Goal: Information Seeking & Learning: Learn about a topic

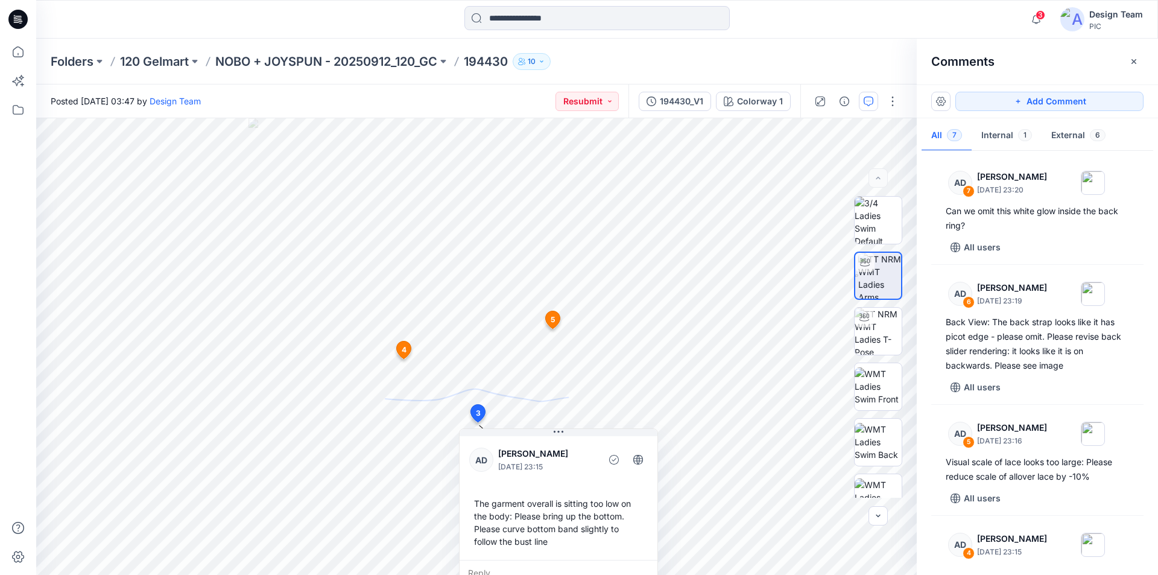
scroll to position [181, 0]
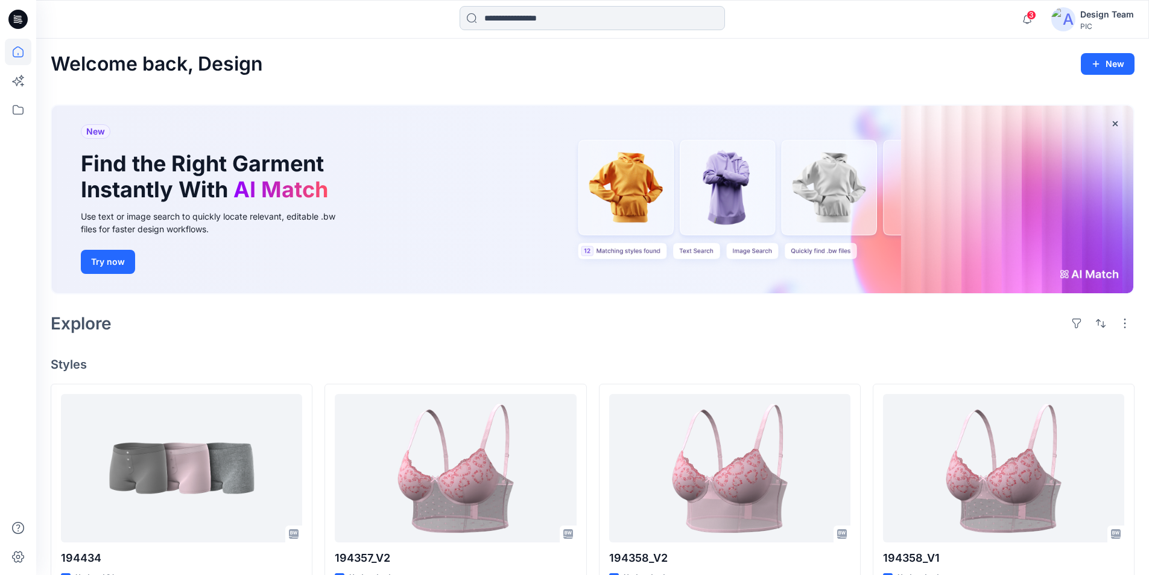
scroll to position [301, 0]
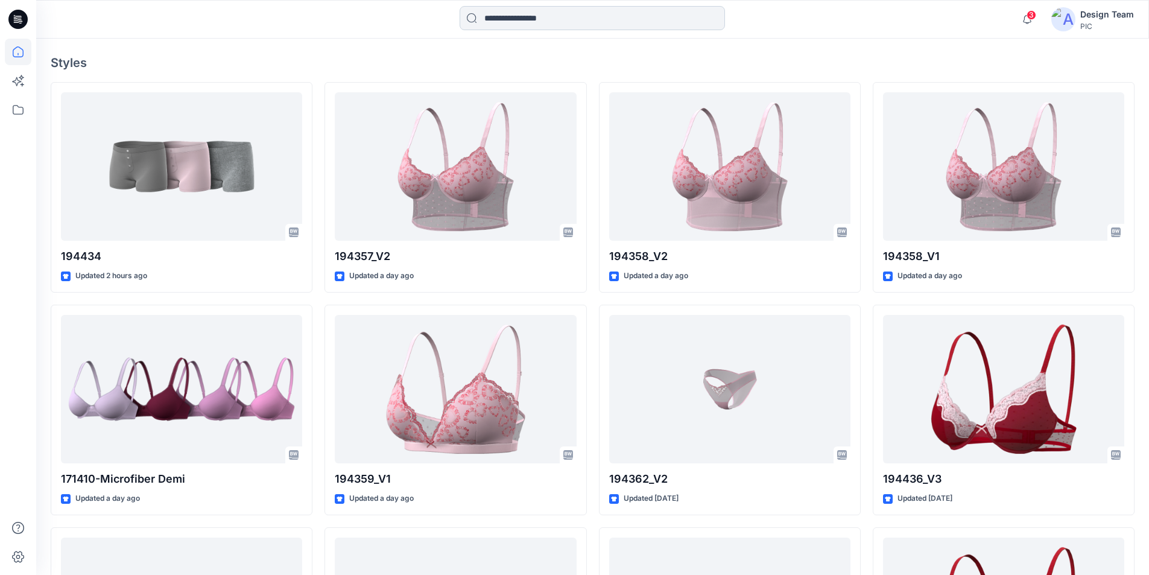
click at [642, 16] on input at bounding box center [591, 18] width 265 height 24
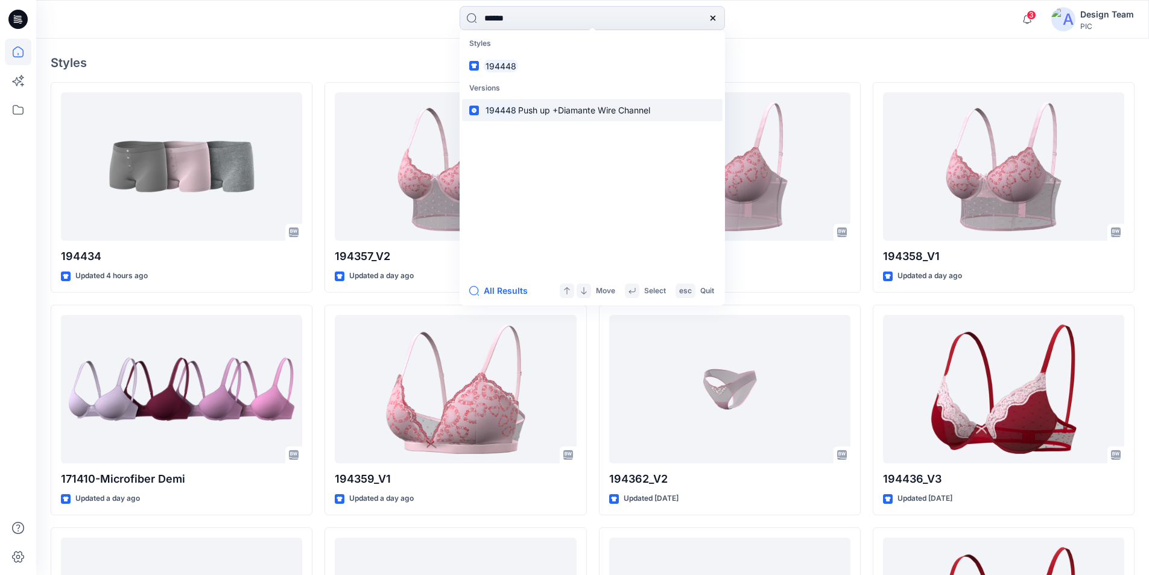
type input "******"
click at [528, 105] on span "Push up +Diamante Wire Channel" at bounding box center [584, 110] width 132 height 10
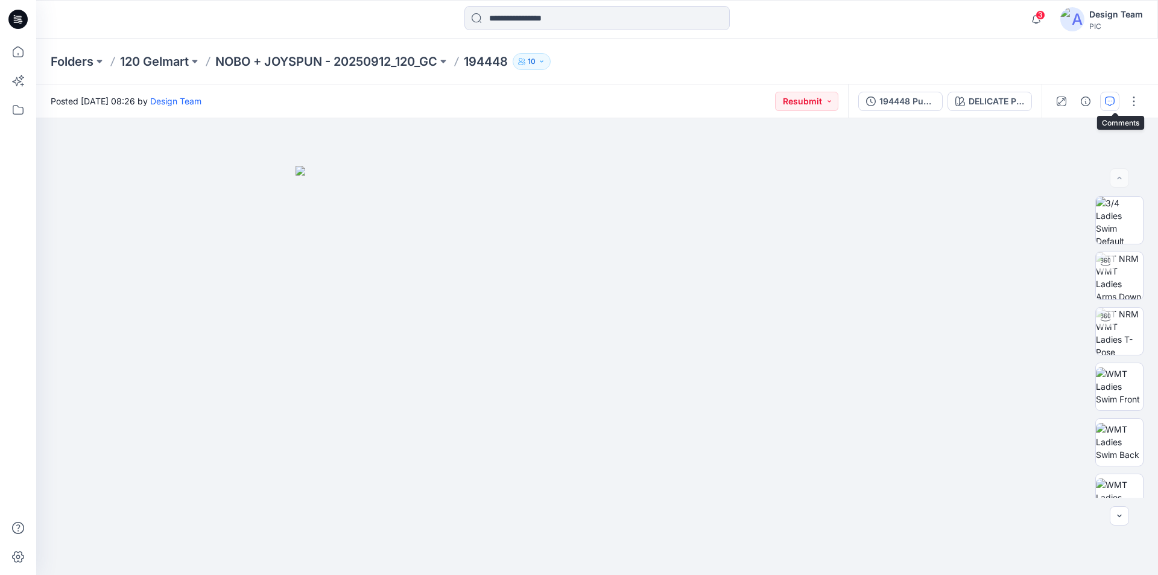
click at [1114, 104] on icon "button" at bounding box center [1110, 101] width 10 height 10
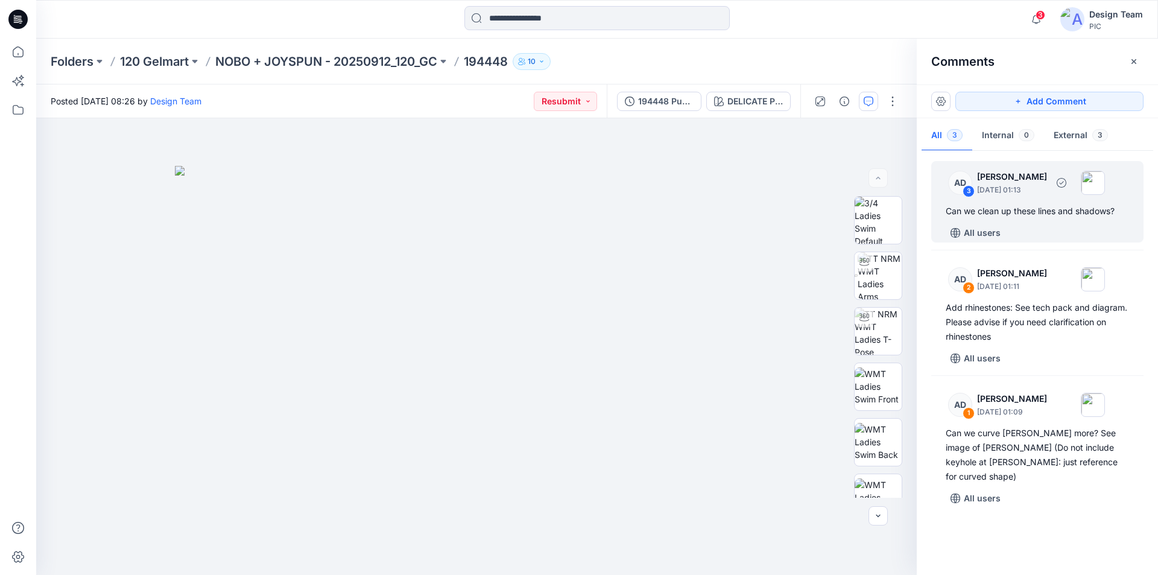
click at [1065, 225] on div "All users" at bounding box center [1044, 232] width 198 height 19
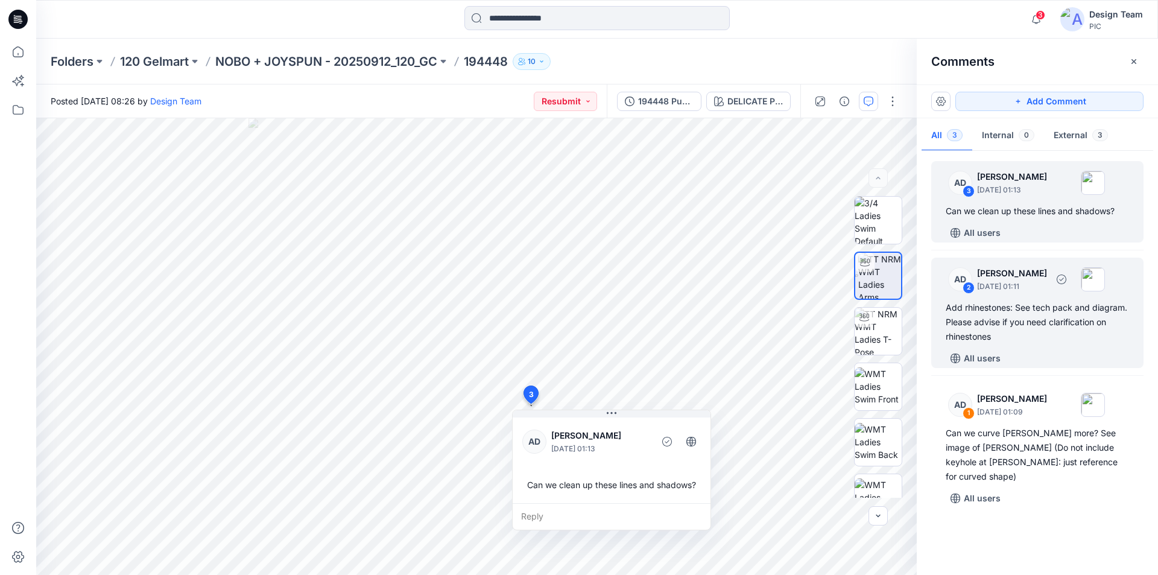
click at [1074, 323] on div "Add rhinestones: See tech pack and diagram. Please advise if you need clarifica…" at bounding box center [1036, 321] width 183 height 43
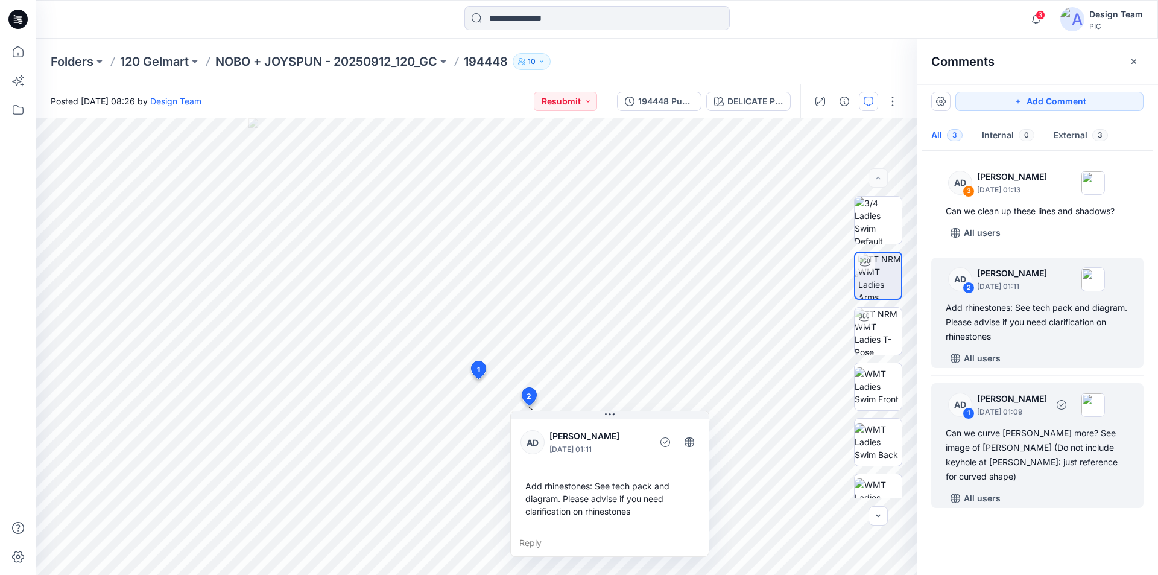
click at [1080, 444] on div "AD 1 [PERSON_NAME] [DATE] 01:09 Can we curve [PERSON_NAME] more? See image of […" at bounding box center [1037, 445] width 212 height 125
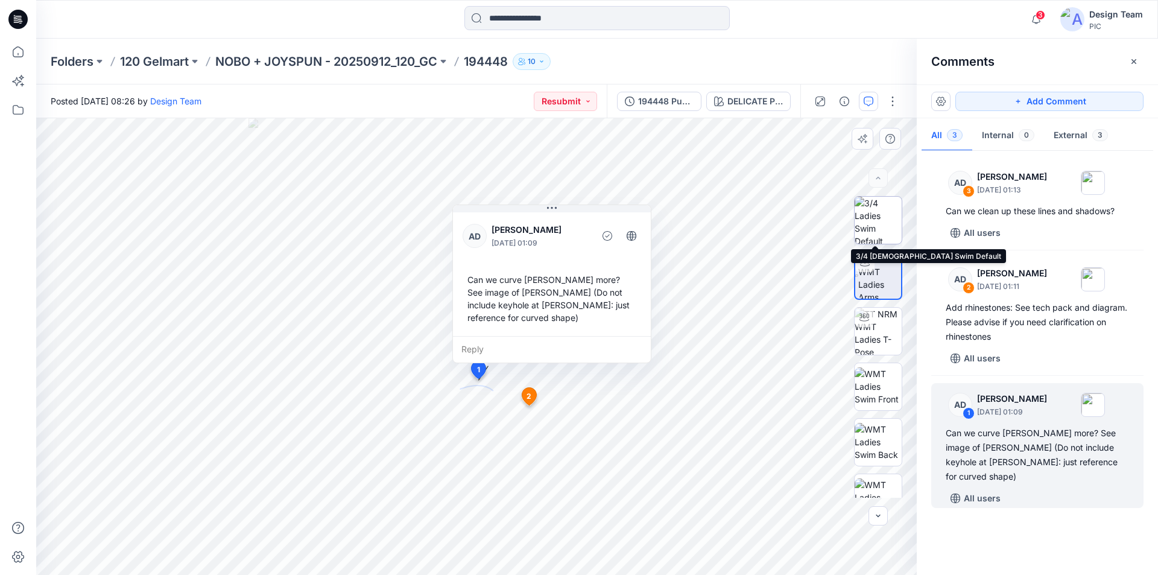
click at [870, 219] on img at bounding box center [877, 220] width 47 height 47
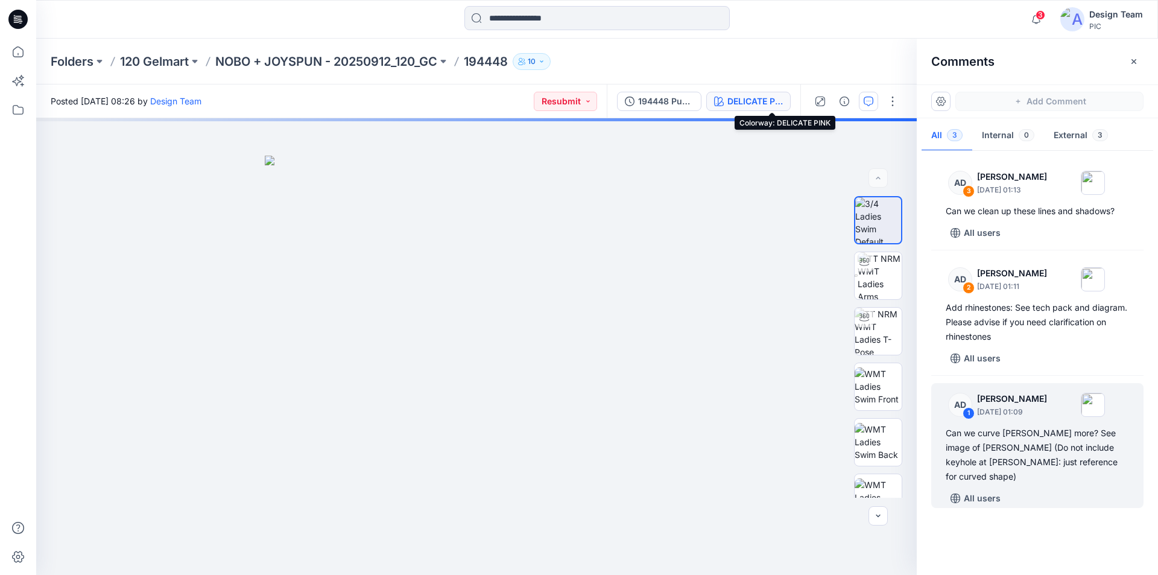
click at [760, 98] on div "DELICATE PINK" at bounding box center [754, 101] width 55 height 13
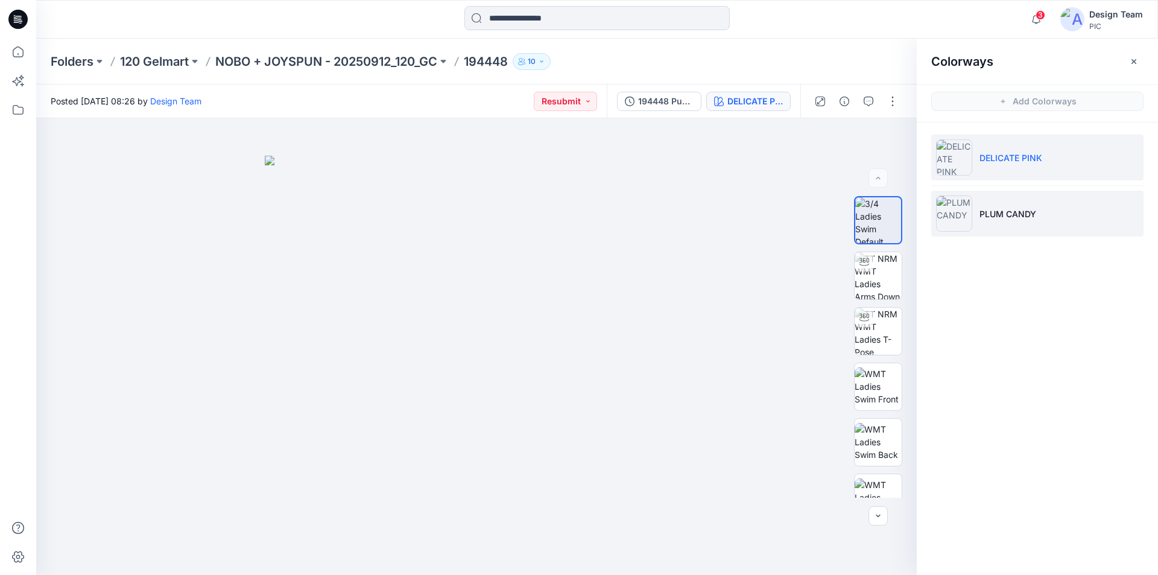
click at [1014, 210] on p "PLUM CANDY" at bounding box center [1007, 213] width 57 height 13
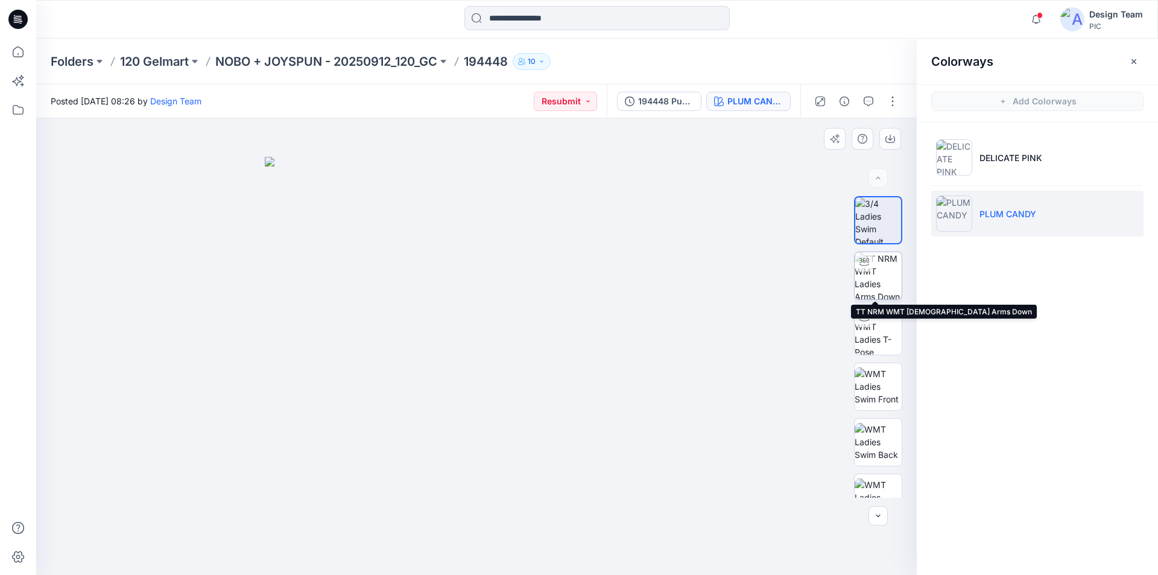
click at [878, 275] on img at bounding box center [877, 275] width 47 height 47
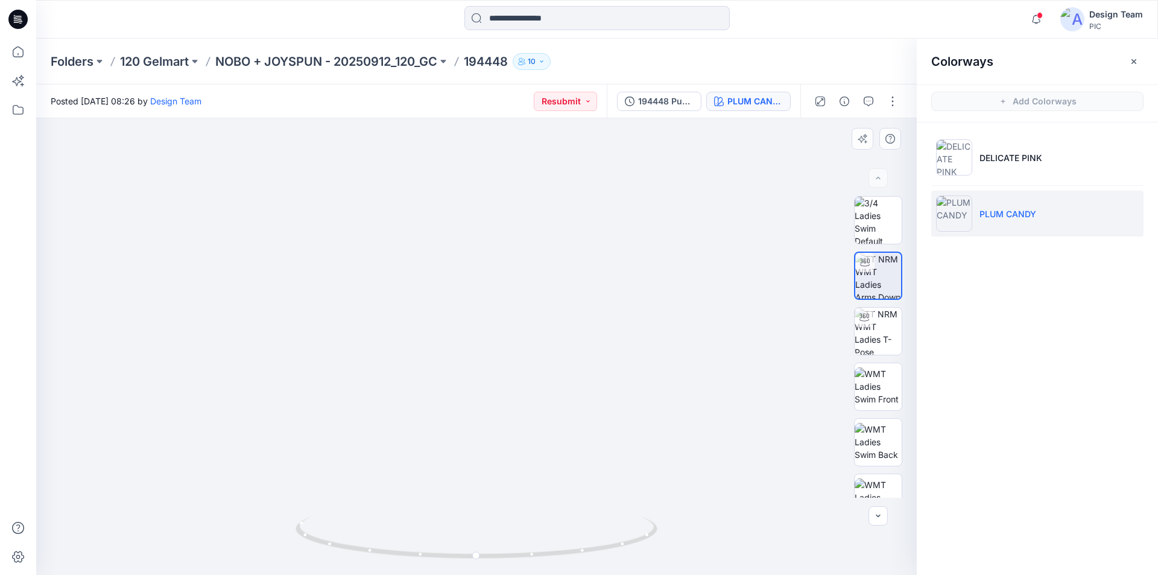
drag, startPoint x: 726, startPoint y: 387, endPoint x: 552, endPoint y: 405, distance: 175.1
click at [552, 405] on img at bounding box center [477, 253] width 868 height 643
drag, startPoint x: 771, startPoint y: 388, endPoint x: 762, endPoint y: 426, distance: 39.6
click at [762, 426] on img at bounding box center [477, 289] width 868 height 571
drag, startPoint x: 733, startPoint y: 364, endPoint x: 731, endPoint y: 356, distance: 8.2
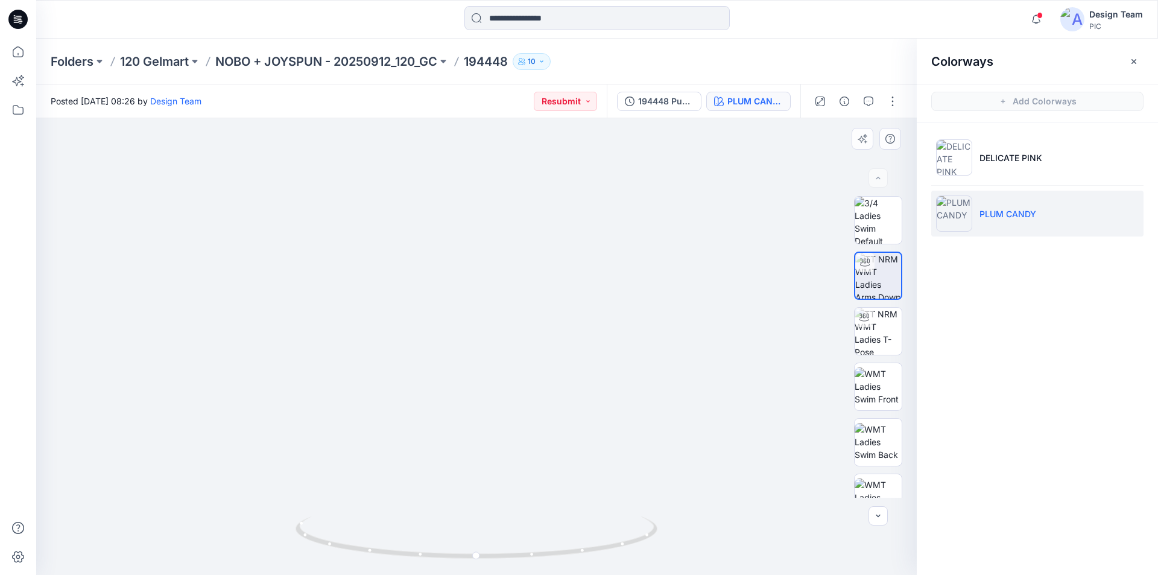
click at [731, 356] on img at bounding box center [477, 281] width 868 height 587
drag, startPoint x: 721, startPoint y: 322, endPoint x: 603, endPoint y: 550, distance: 257.0
click at [705, 215] on img at bounding box center [477, 217] width 868 height 713
drag, startPoint x: 634, startPoint y: 545, endPoint x: 632, endPoint y: 553, distance: 8.5
click at [632, 553] on icon at bounding box center [477, 538] width 365 height 45
